Goal: Task Accomplishment & Management: Complete application form

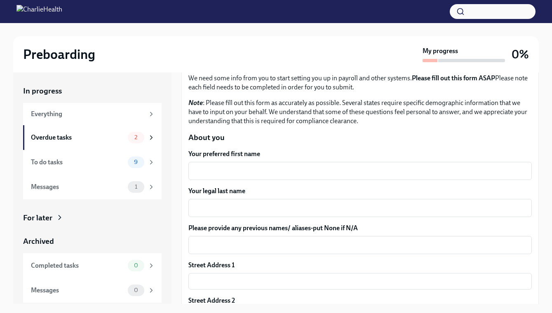
scroll to position [49, 0]
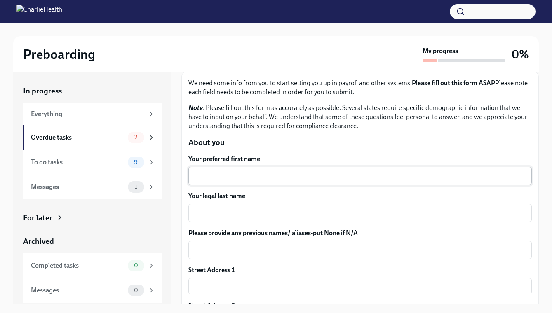
click at [297, 177] on textarea "Your preferred first name" at bounding box center [359, 176] width 333 height 10
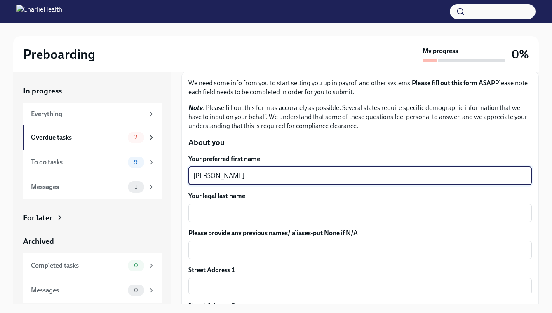
type textarea "[PERSON_NAME]"
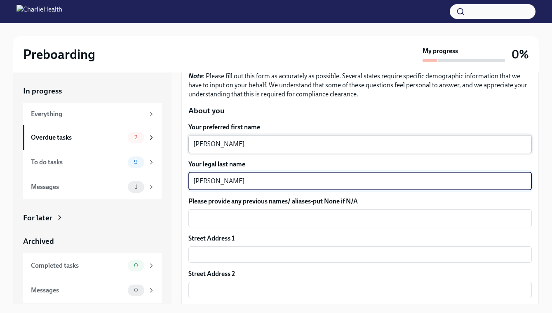
scroll to position [82, 0]
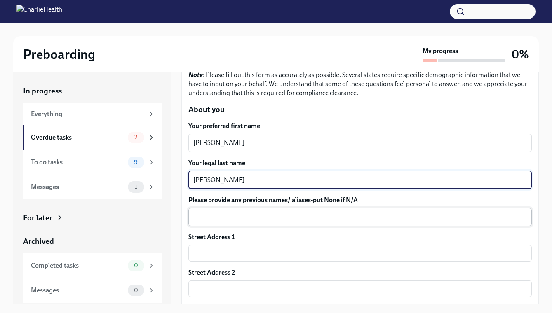
type textarea "[PERSON_NAME]"
click at [276, 219] on textarea "Please provide any previous names/ aliases-put None if N/A" at bounding box center [359, 217] width 333 height 10
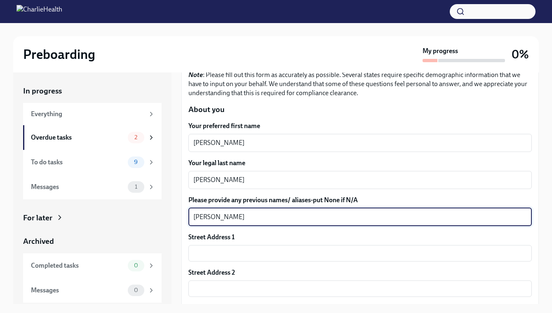
scroll to position [135, 0]
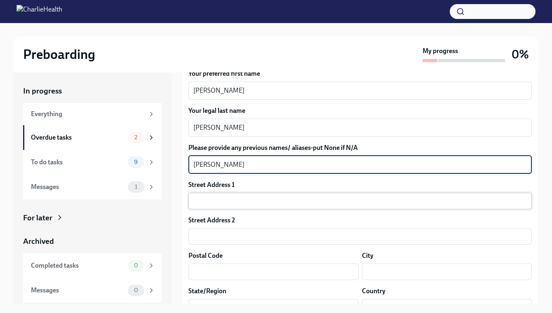
type textarea "[PERSON_NAME]"
click at [244, 205] on input "text" at bounding box center [359, 201] width 343 height 16
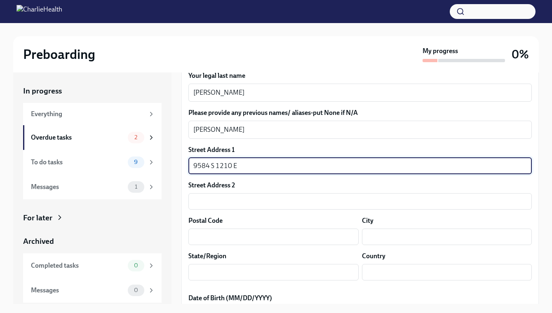
scroll to position [180, 0]
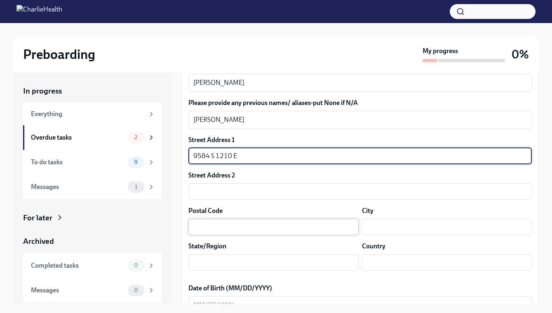
type input "9584 S 1210 E"
click at [234, 234] on input "text" at bounding box center [273, 227] width 170 height 16
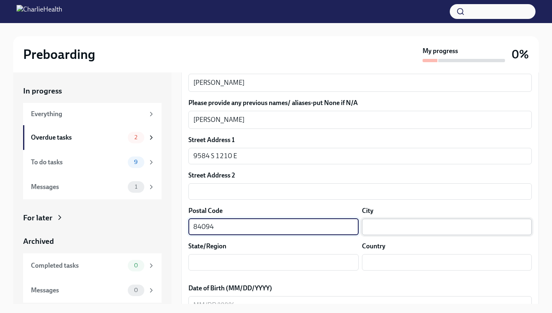
type input "84094"
click at [399, 229] on input "text" at bounding box center [447, 227] width 170 height 16
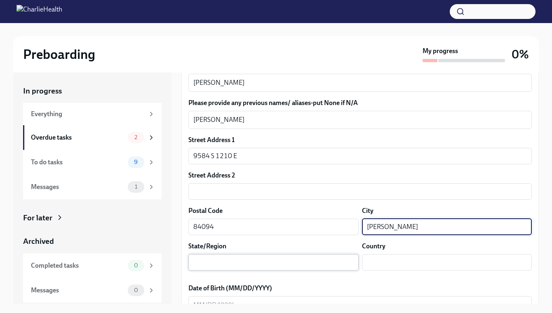
type input "[PERSON_NAME]"
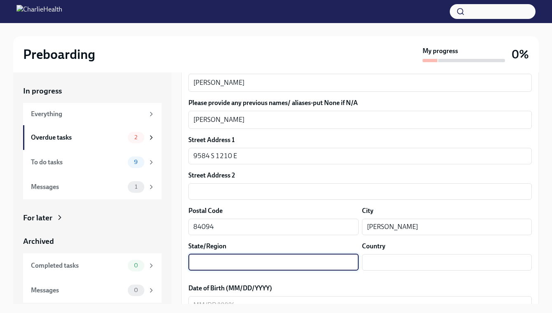
click at [291, 261] on input "text" at bounding box center [273, 262] width 170 height 16
type input "[US_STATE]"
click at [445, 266] on input "text" at bounding box center [447, 262] width 170 height 16
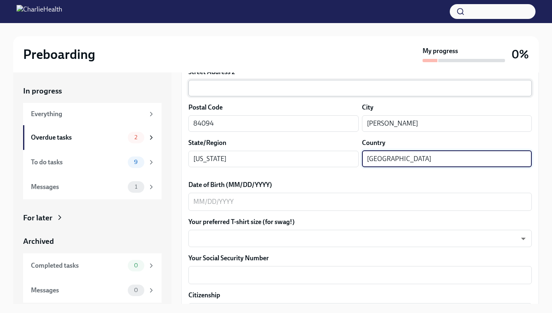
scroll to position [295, 0]
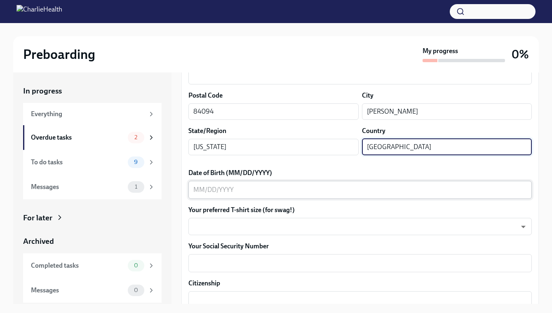
type input "[GEOGRAPHIC_DATA]"
click at [273, 192] on textarea "Date of Birth (MM/DD/YYYY)" at bounding box center [359, 190] width 333 height 10
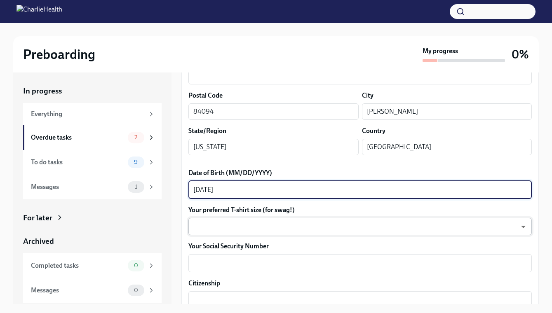
type textarea "[DATE]"
click at [247, 229] on body "Preboarding My progress 0% In progress Everything Overdue tasks 2 To do tasks 9…" at bounding box center [276, 195] width 552 height 390
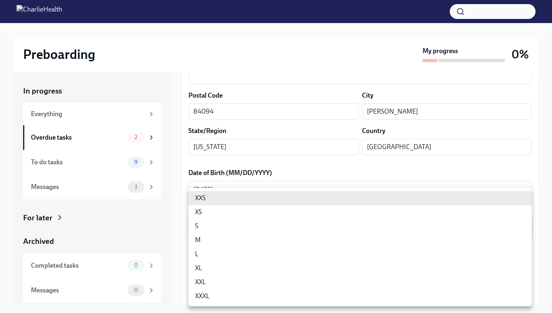
click at [247, 238] on li "M" at bounding box center [359, 240] width 343 height 14
type input "wd3N6mQyWZ"
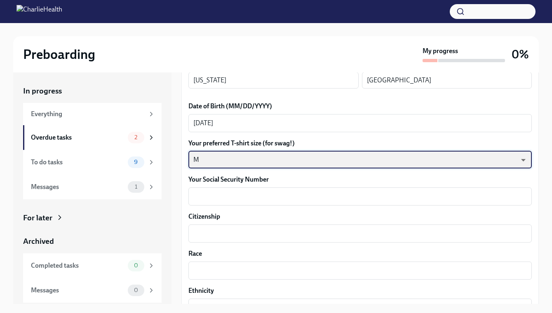
scroll to position [363, 0]
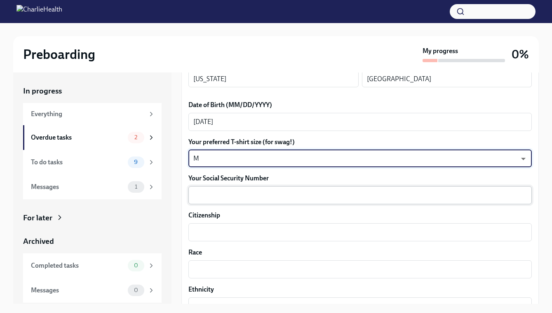
click at [246, 201] on div "x ​" at bounding box center [359, 195] width 343 height 18
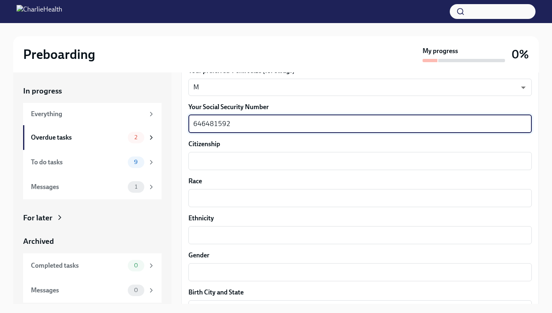
scroll to position [435, 0]
type textarea "646481592"
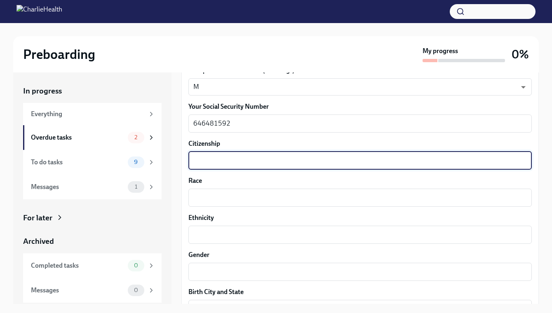
click at [214, 159] on textarea "Citizenship" at bounding box center [359, 161] width 333 height 10
type textarea "Y"
type textarea "[DEMOGRAPHIC_DATA] Citizen"
click at [230, 200] on textarea "Race" at bounding box center [359, 198] width 333 height 10
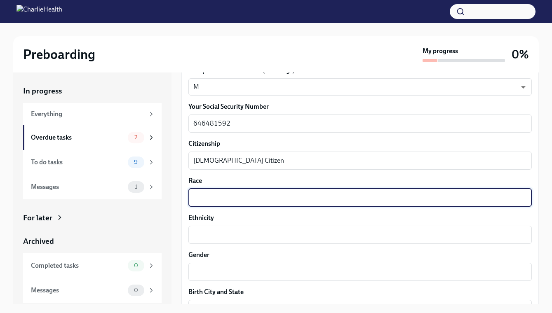
scroll to position [492, 0]
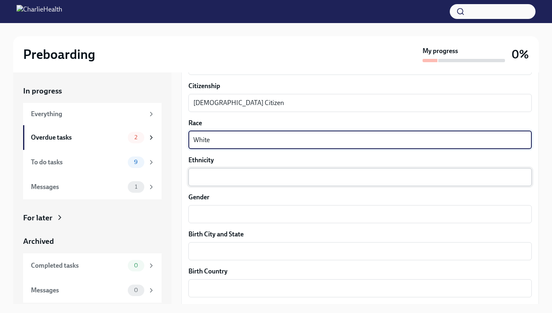
type textarea "White"
click at [228, 183] on div "x ​" at bounding box center [359, 177] width 343 height 18
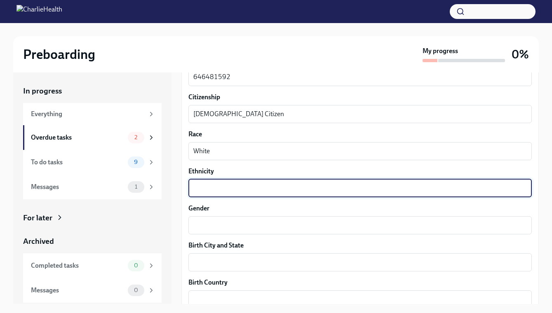
scroll to position [482, 0]
type textarea "White"
click at [215, 221] on textarea "Gender" at bounding box center [359, 225] width 333 height 10
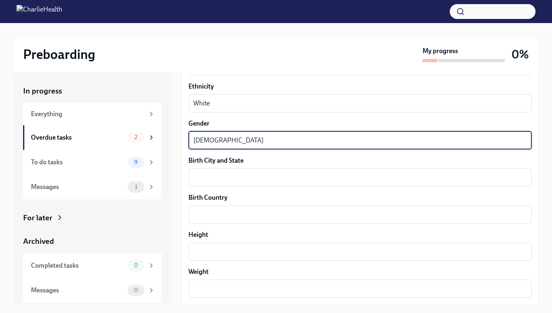
scroll to position [566, 0]
type textarea "[DEMOGRAPHIC_DATA]"
click at [218, 186] on div "x ​" at bounding box center [359, 178] width 343 height 18
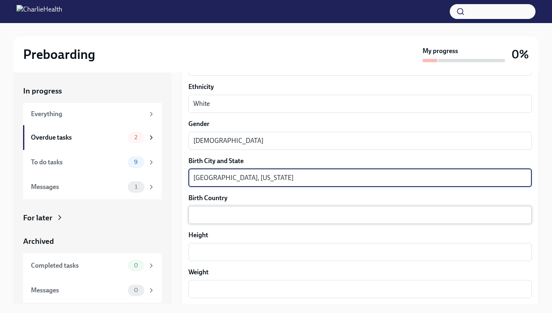
type textarea "[GEOGRAPHIC_DATA], [US_STATE]"
click at [210, 219] on textarea "Birth Country" at bounding box center [359, 215] width 333 height 10
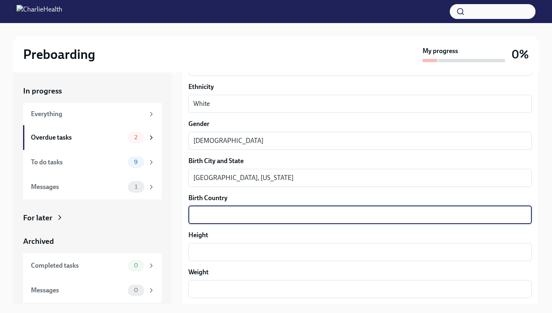
scroll to position [590, 0]
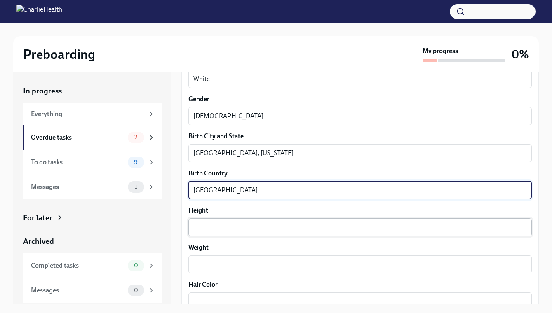
type textarea "[GEOGRAPHIC_DATA]"
click at [230, 231] on textarea "Height" at bounding box center [359, 227] width 333 height 10
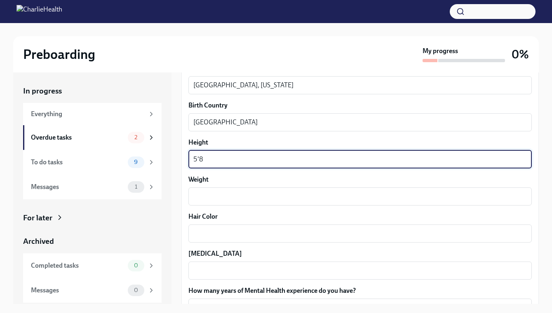
scroll to position [663, 0]
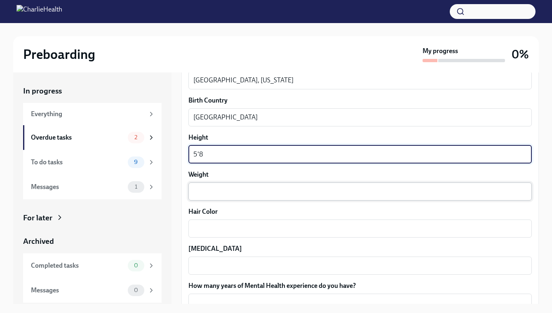
type textarea "5'8"
click at [205, 196] on textarea "Weight" at bounding box center [359, 192] width 333 height 10
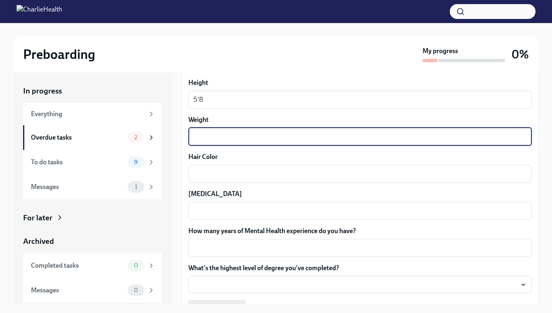
scroll to position [764, 0]
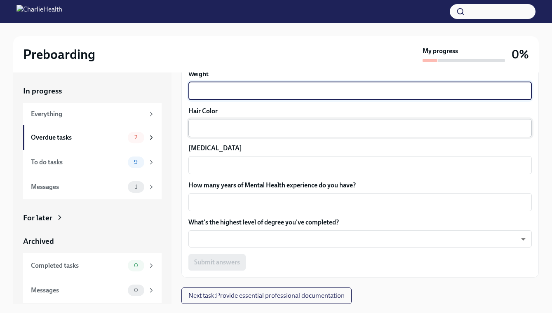
click at [226, 136] on div "x ​" at bounding box center [359, 128] width 343 height 18
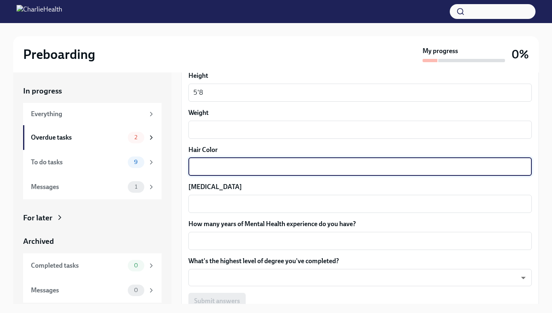
scroll to position [717, 0]
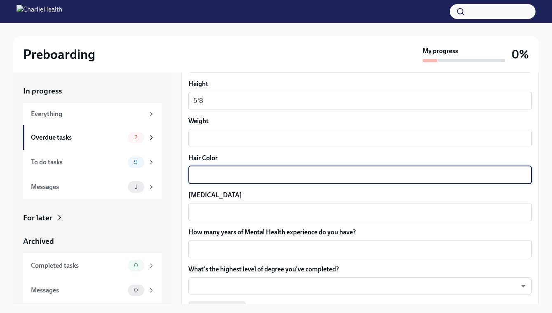
click at [226, 136] on textarea "Weight" at bounding box center [359, 138] width 333 height 10
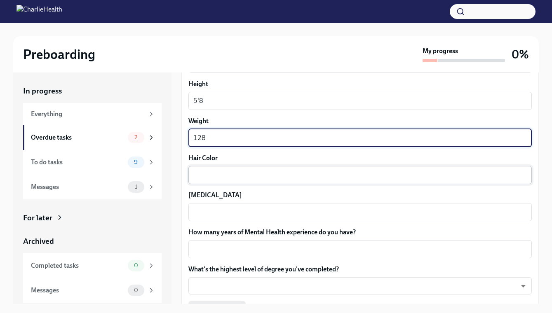
type textarea "128"
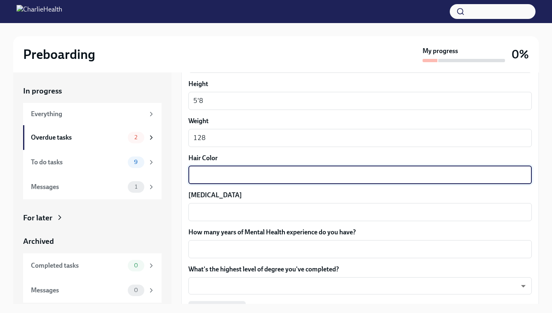
click at [222, 174] on textarea "Hair Color" at bounding box center [359, 175] width 333 height 10
type textarea "Brown"
click at [220, 217] on div "x ​" at bounding box center [359, 212] width 343 height 18
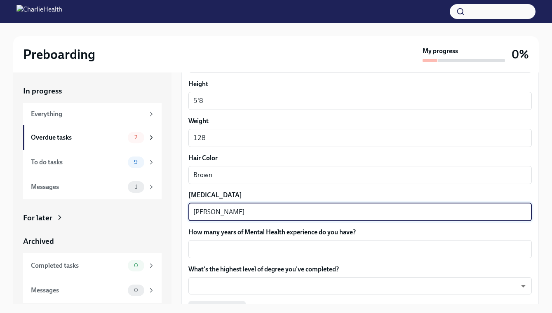
scroll to position [764, 0]
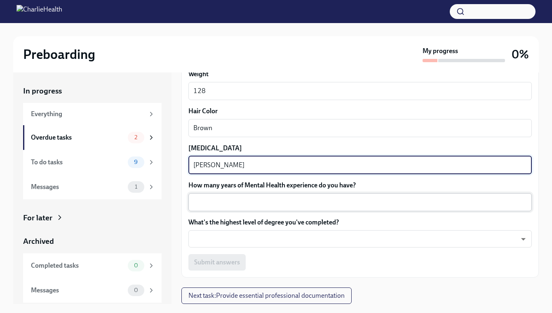
type textarea "[PERSON_NAME]"
click at [223, 205] on textarea "How many years of Mental Health experience do you have?" at bounding box center [359, 202] width 333 height 10
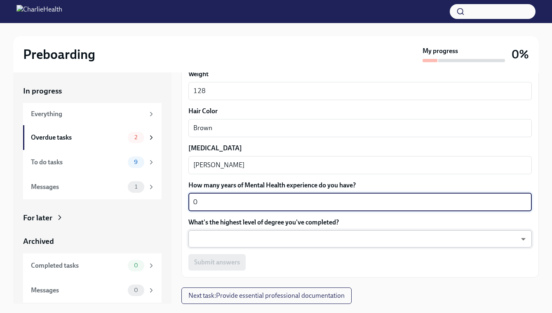
type textarea "0"
click at [242, 239] on body "Preboarding My progress 0% In progress Everything Overdue tasks 2 To do tasks 9…" at bounding box center [276, 195] width 552 height 390
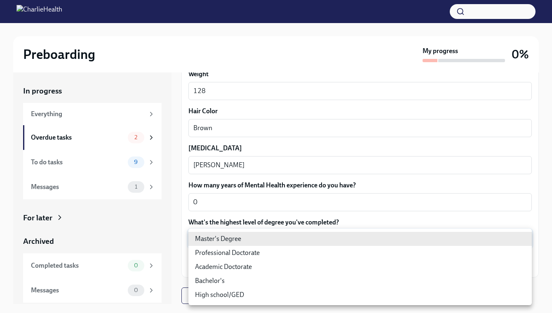
click at [225, 283] on li "Bachelor's" at bounding box center [359, 281] width 343 height 14
type input "oQxEXK86X"
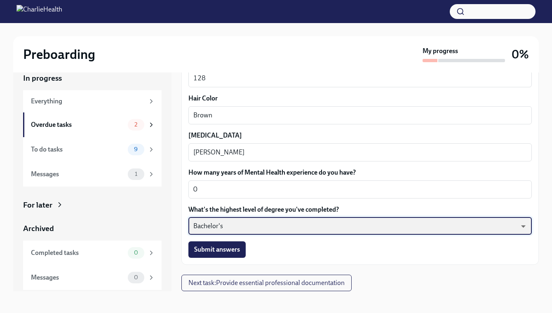
scroll to position [14, 0]
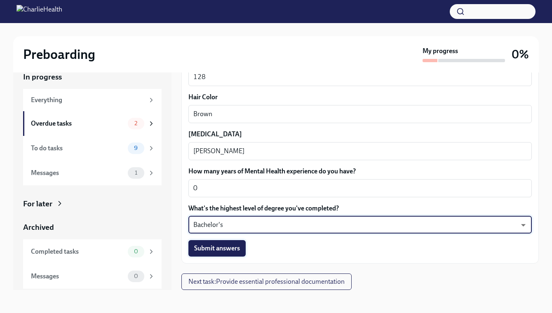
click at [232, 256] on button "Submit answers" at bounding box center [216, 248] width 57 height 16
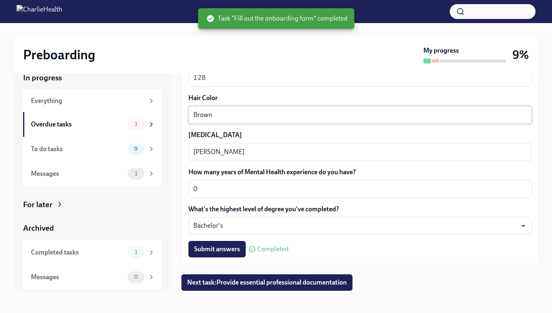
scroll to position [15, 0]
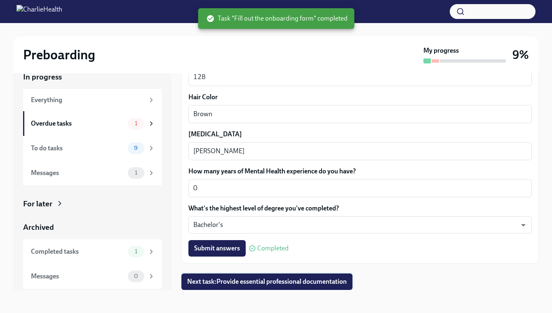
click at [284, 285] on span "Next task : Provide essential professional documentation" at bounding box center [266, 282] width 159 height 8
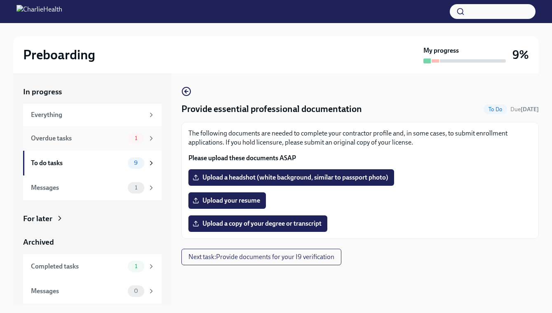
click at [99, 141] on div "Overdue tasks" at bounding box center [77, 138] width 93 height 9
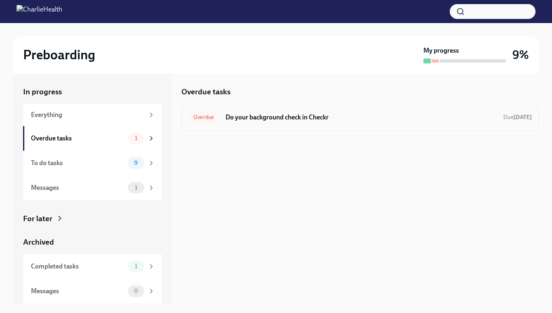
click at [251, 120] on h6 "Do your background check in Checkr" at bounding box center [360, 117] width 271 height 9
